Goal: Task Accomplishment & Management: Complete application form

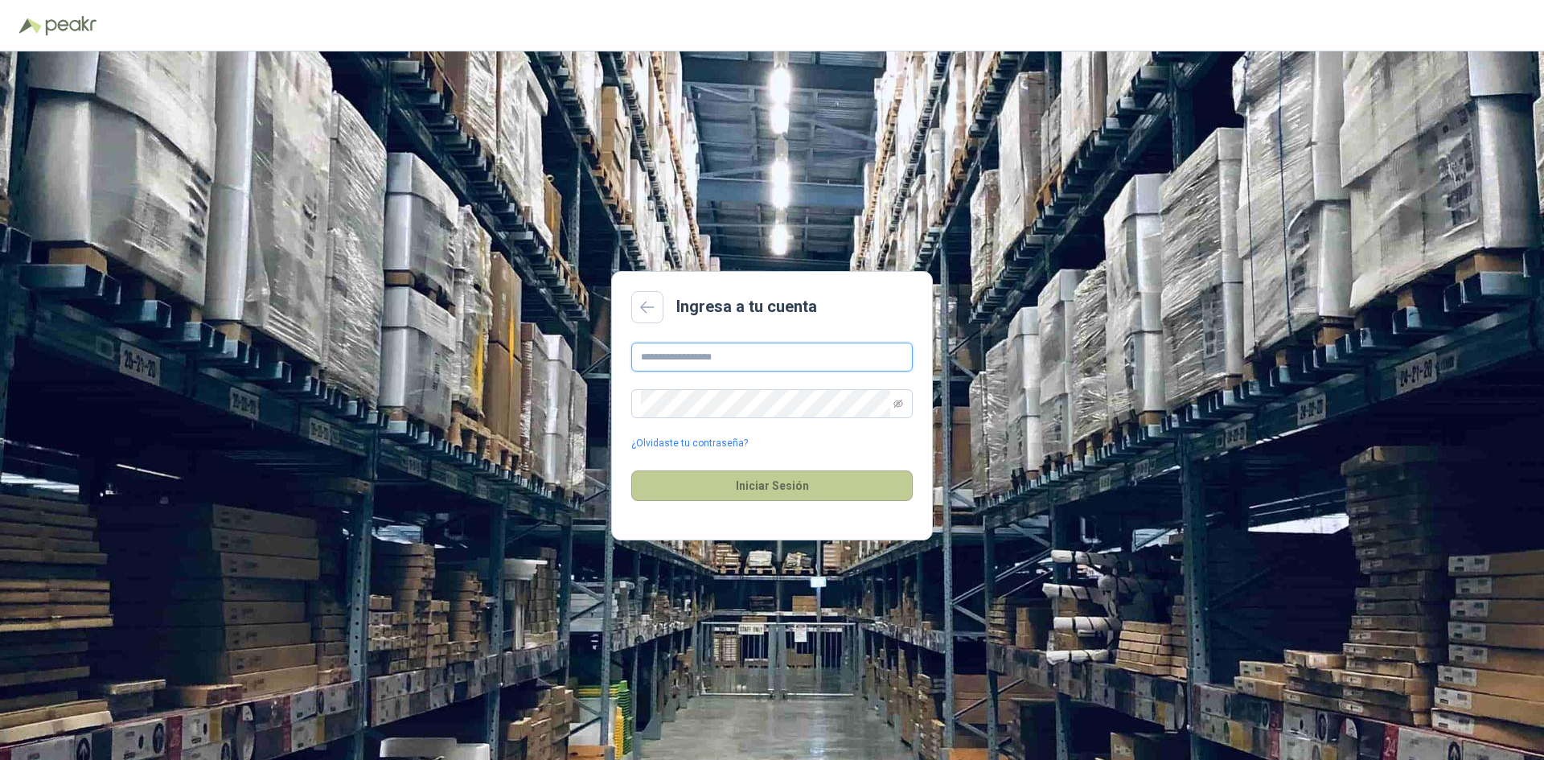
type input "**********"
click at [757, 476] on button "Iniciar Sesión" at bounding box center [771, 485] width 281 height 31
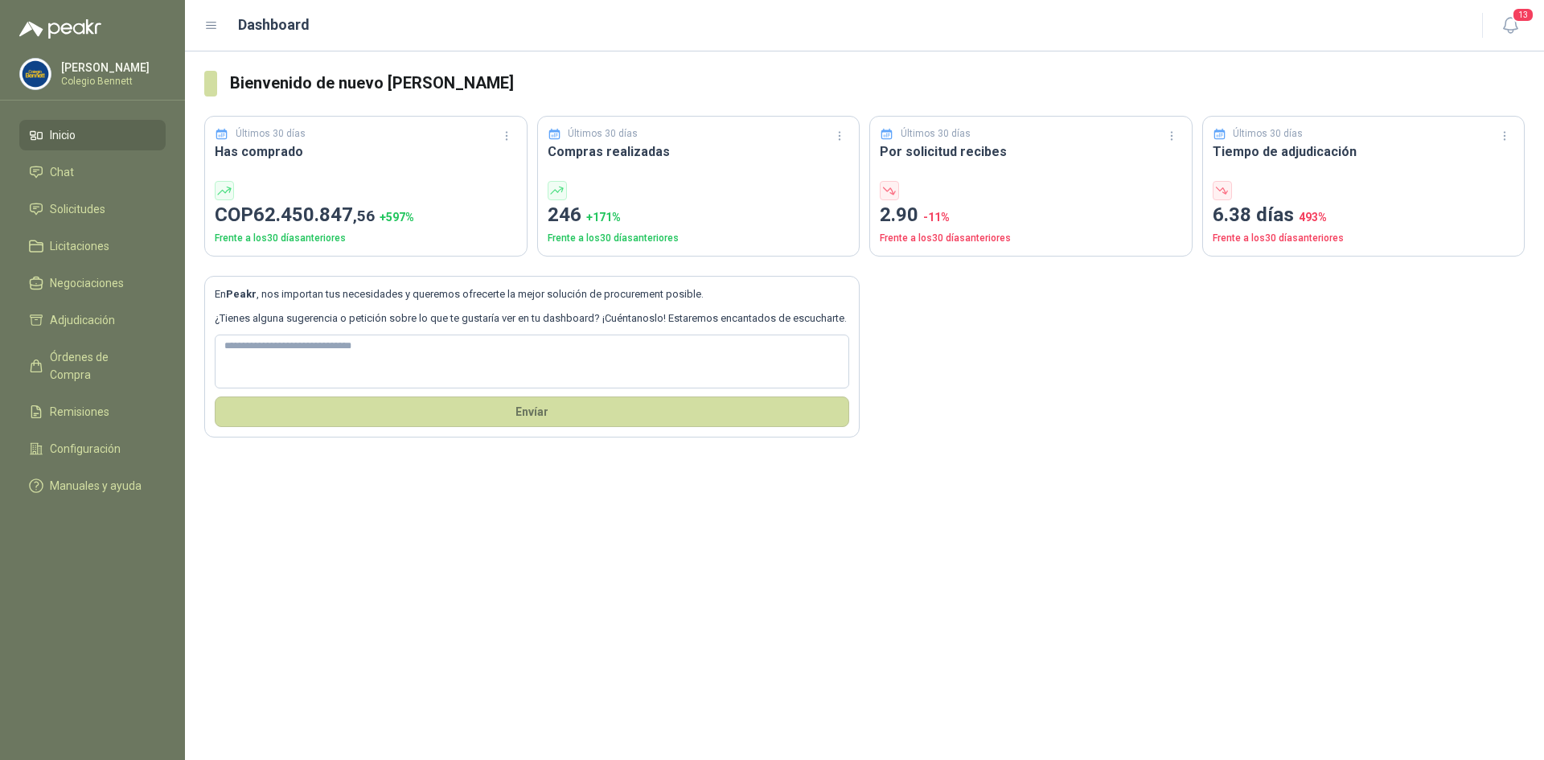
click at [105, 130] on li "Inicio" at bounding box center [92, 135] width 127 height 18
click at [80, 207] on span "Solicitudes" at bounding box center [77, 209] width 55 height 18
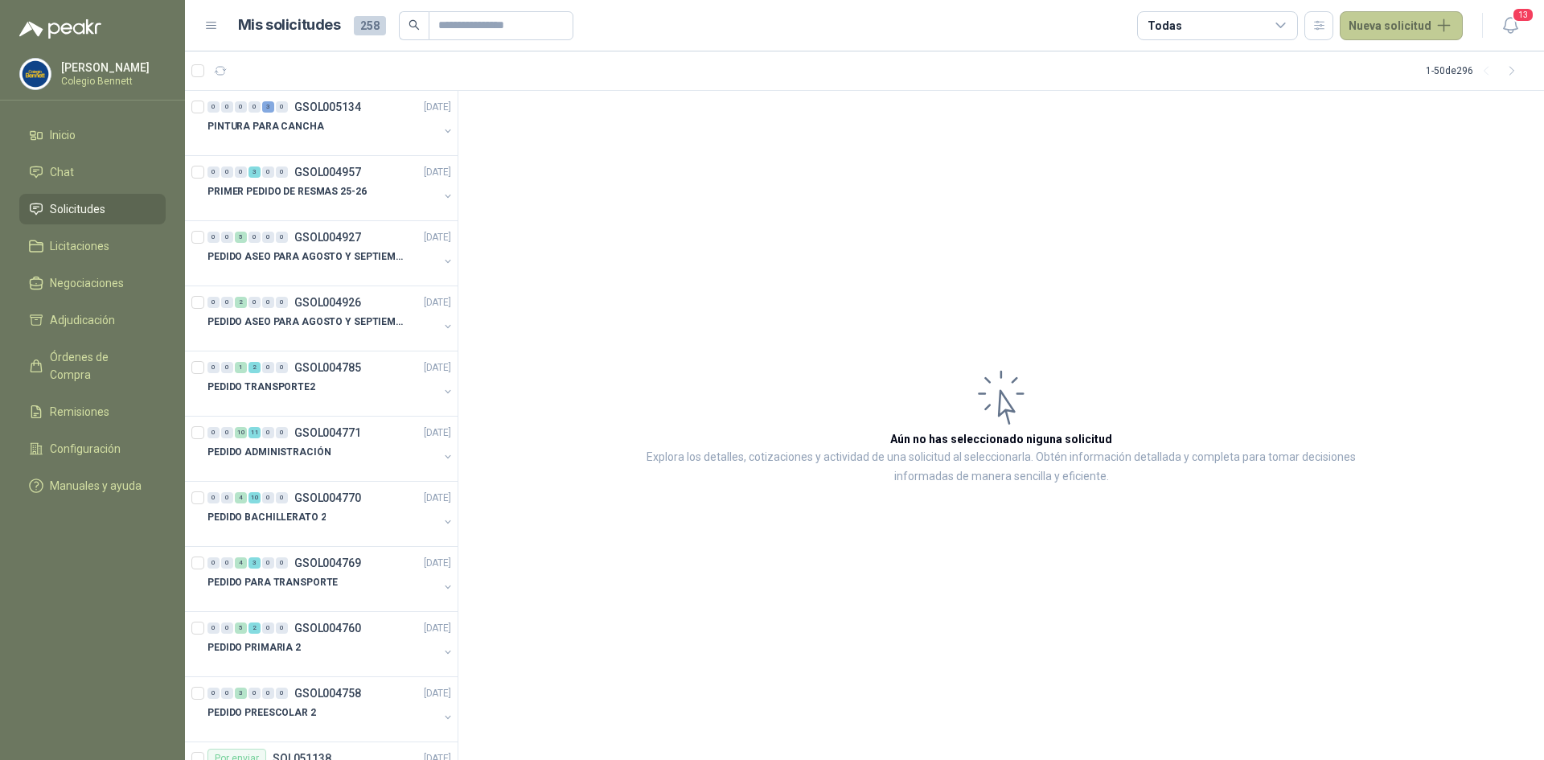
click at [1411, 19] on button "Nueva solicitud" at bounding box center [1401, 25] width 123 height 29
click at [1389, 65] on link "Solicitud" at bounding box center [1420, 65] width 137 height 28
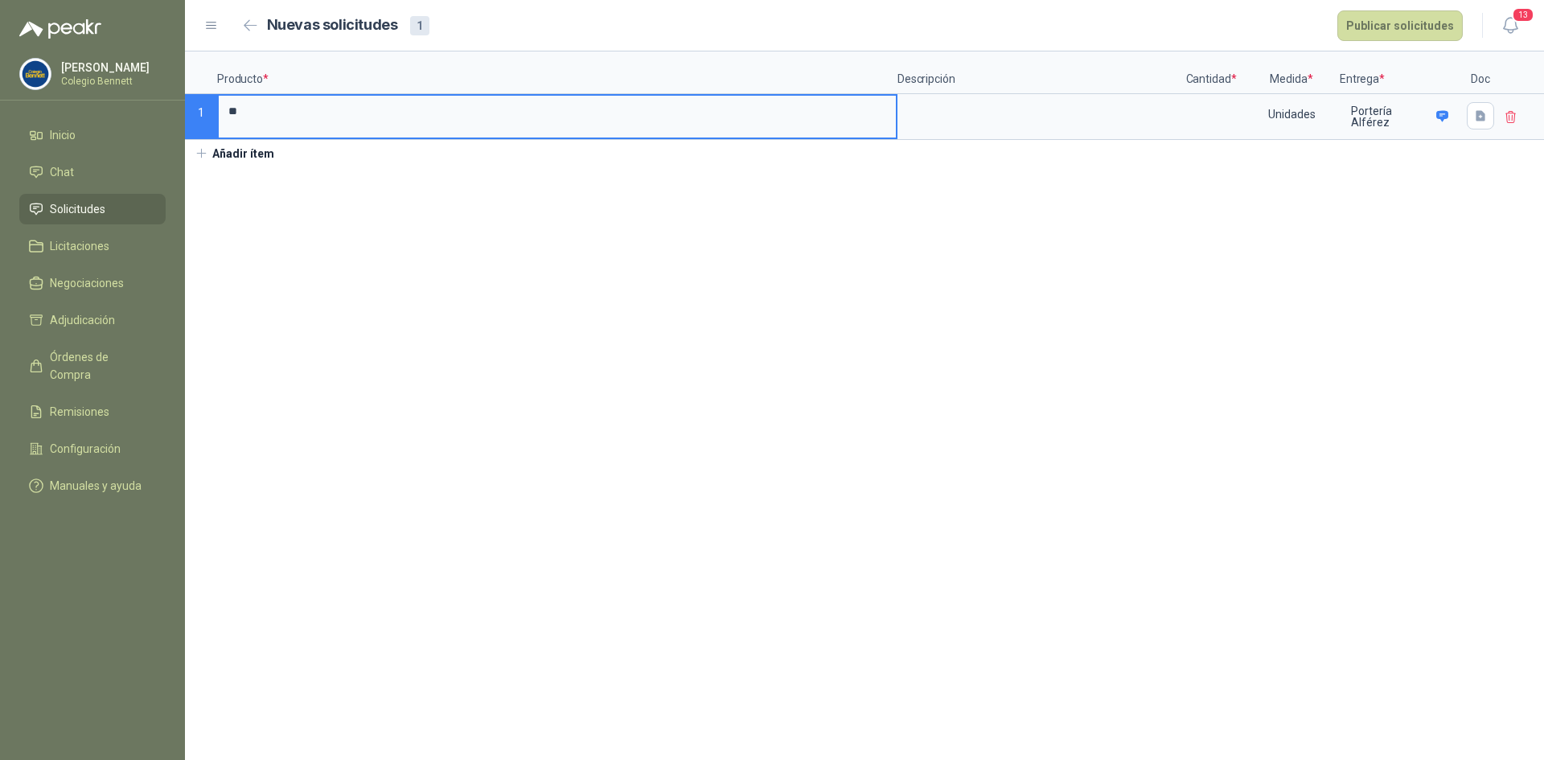
type input "*"
type input "**********"
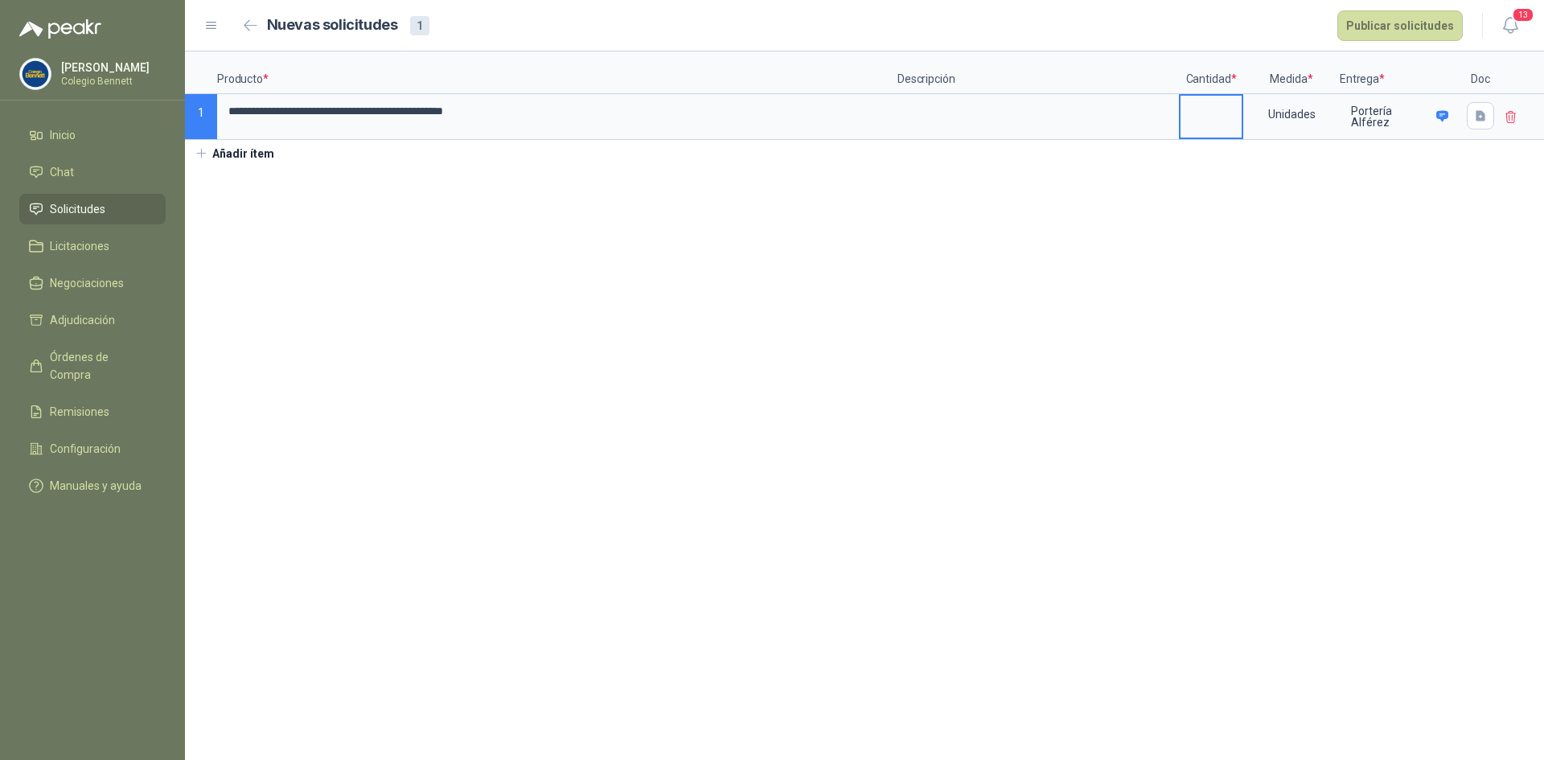
click at [1193, 103] on input at bounding box center [1210, 111] width 61 height 31
type input "*"
click at [1394, 23] on button "Publicar solicitudes" at bounding box center [1399, 25] width 125 height 31
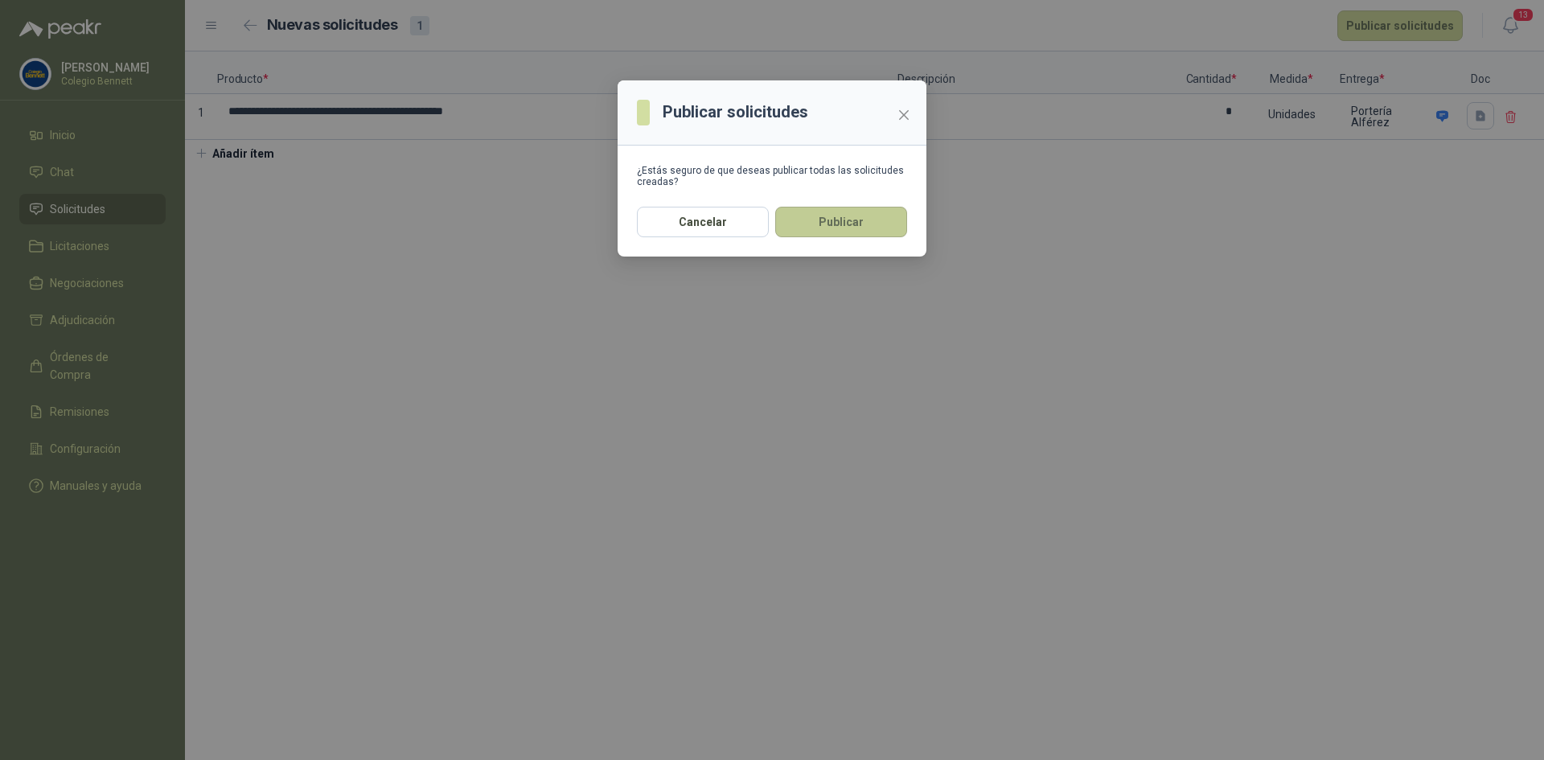
click at [830, 231] on button "Publicar" at bounding box center [841, 222] width 132 height 31
